Goal: Transaction & Acquisition: Purchase product/service

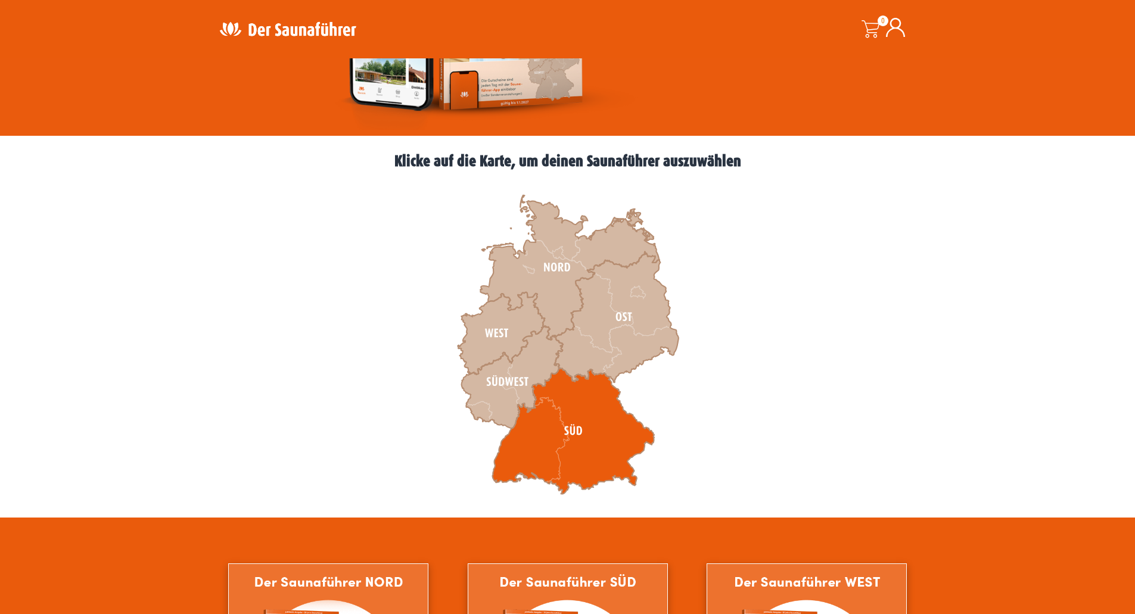
scroll to position [298, 0]
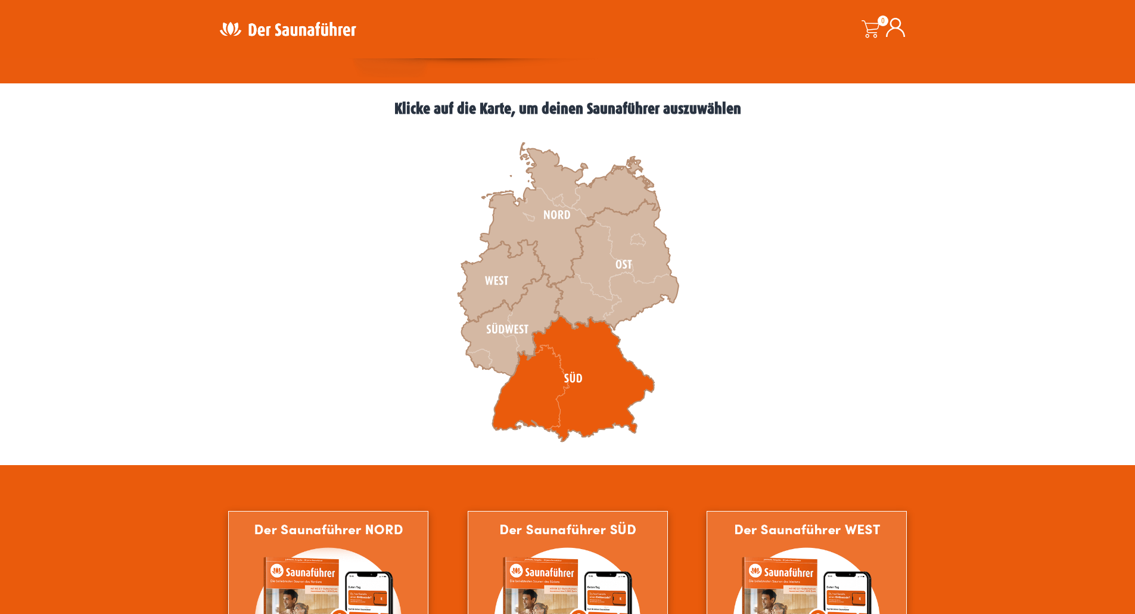
click at [565, 375] on icon at bounding box center [573, 379] width 162 height 126
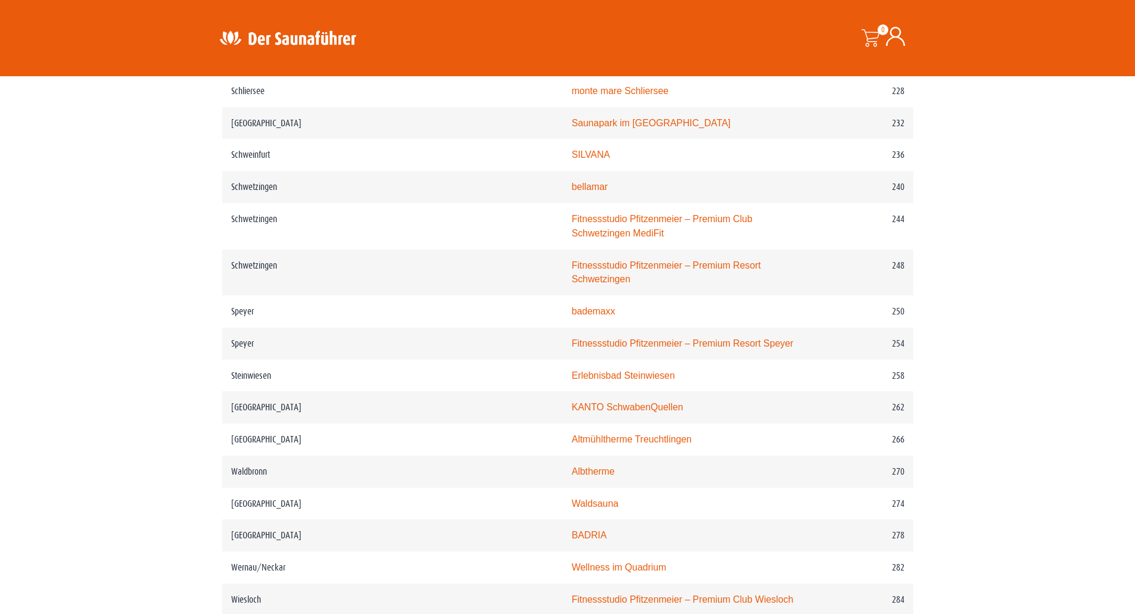
scroll to position [2503, 0]
